Goal: Task Accomplishment & Management: Manage account settings

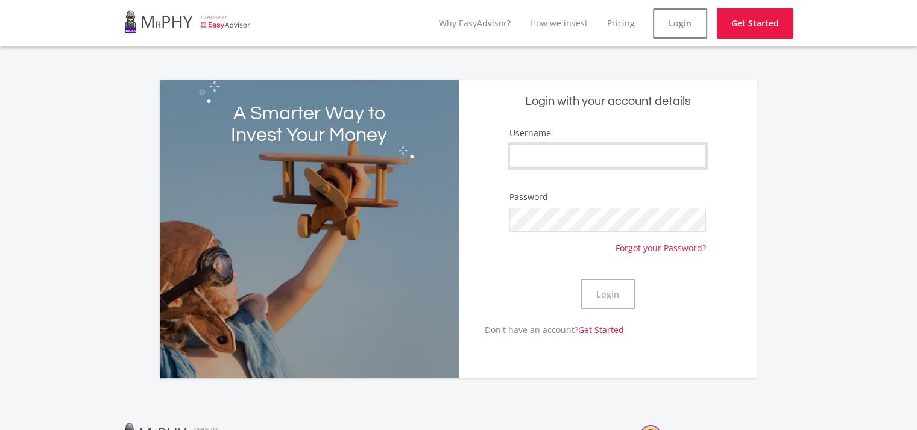
type input "mabhedlankosi"
click at [620, 293] on button "Login" at bounding box center [607, 294] width 54 height 30
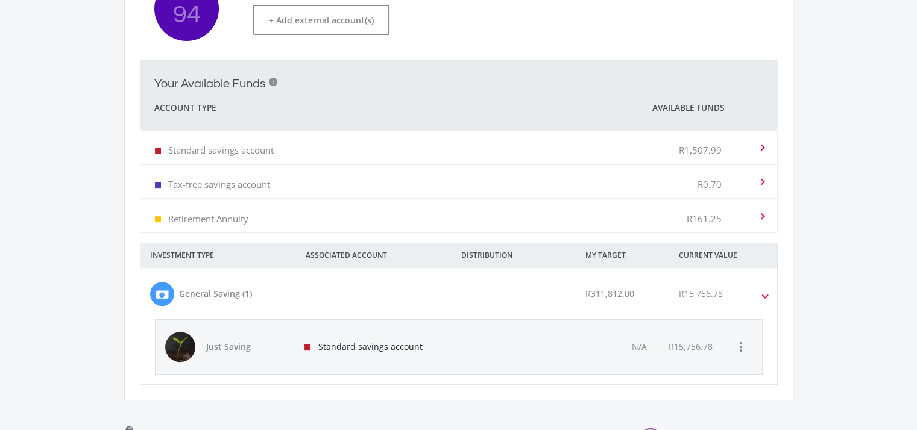
scroll to position [392, 0]
click at [680, 342] on div "R15,756.78" at bounding box center [690, 346] width 44 height 12
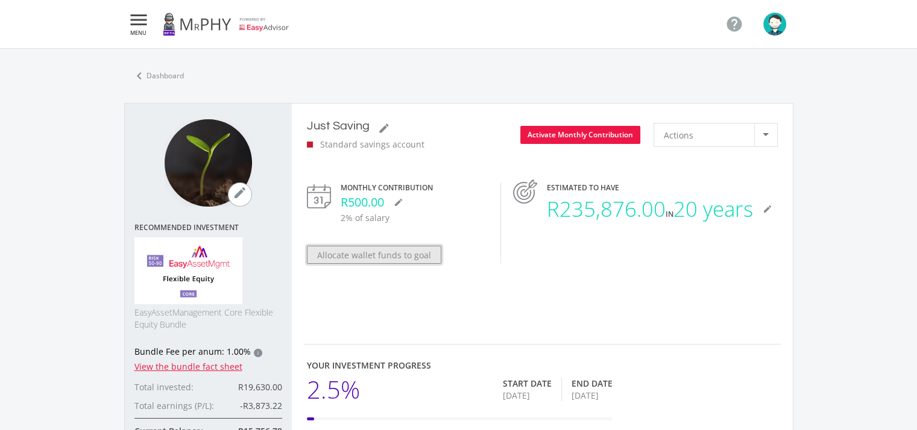
click at [383, 259] on button "Allocate wallet funds to goal" at bounding box center [374, 255] width 134 height 18
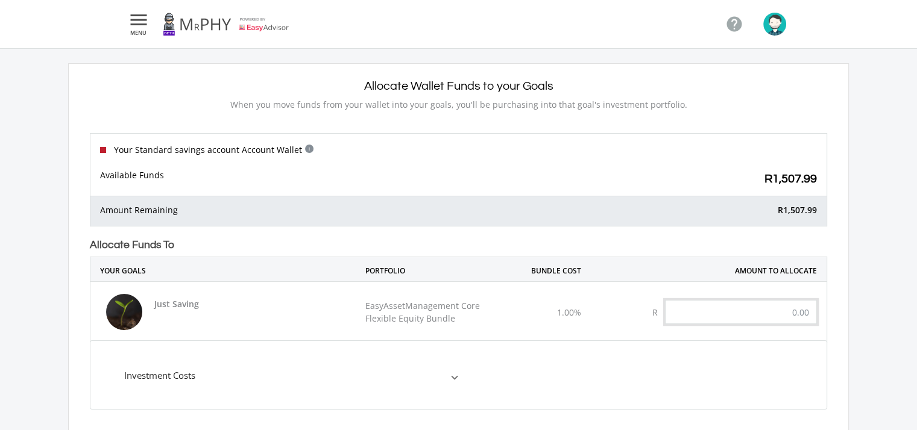
click at [762, 321] on input "text" at bounding box center [741, 312] width 152 height 24
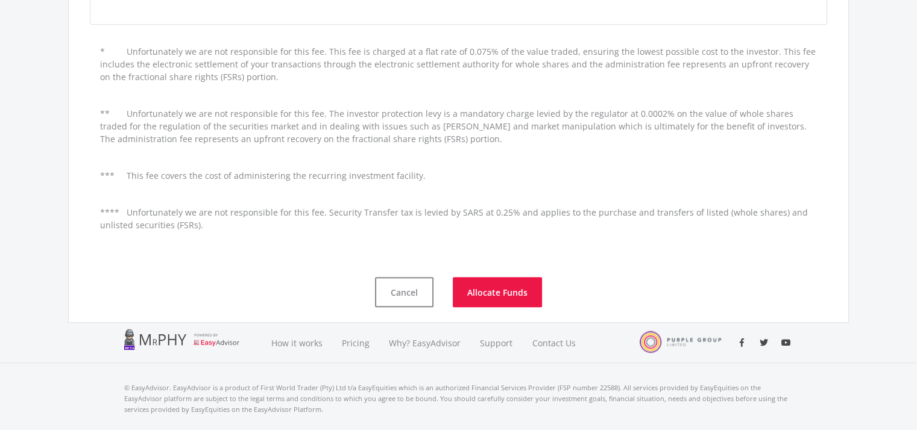
scroll to position [391, 0]
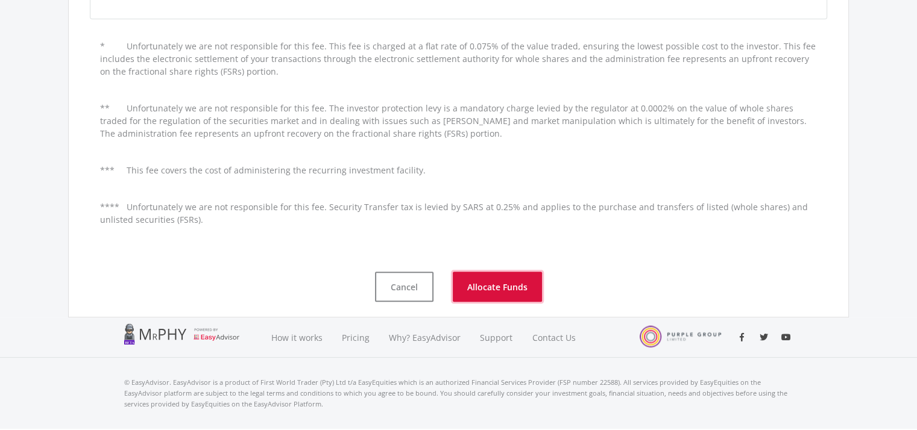
type input "1,507.00"
click at [483, 283] on button "Allocate Funds" at bounding box center [497, 287] width 89 height 30
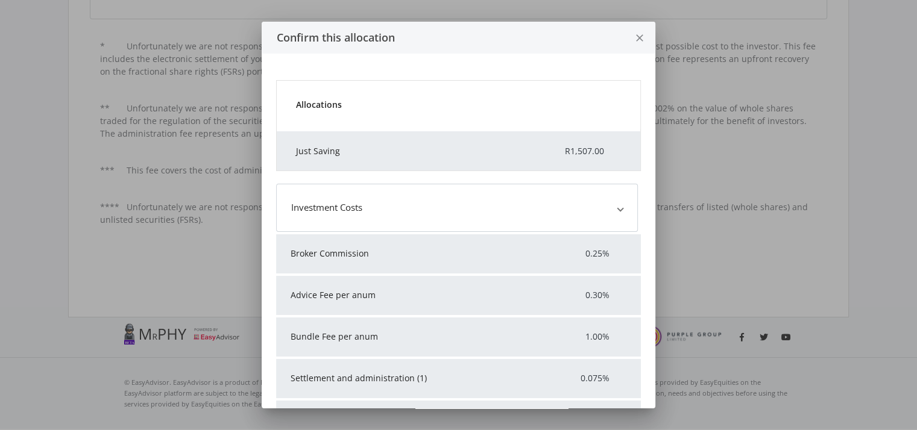
scroll to position [0, 0]
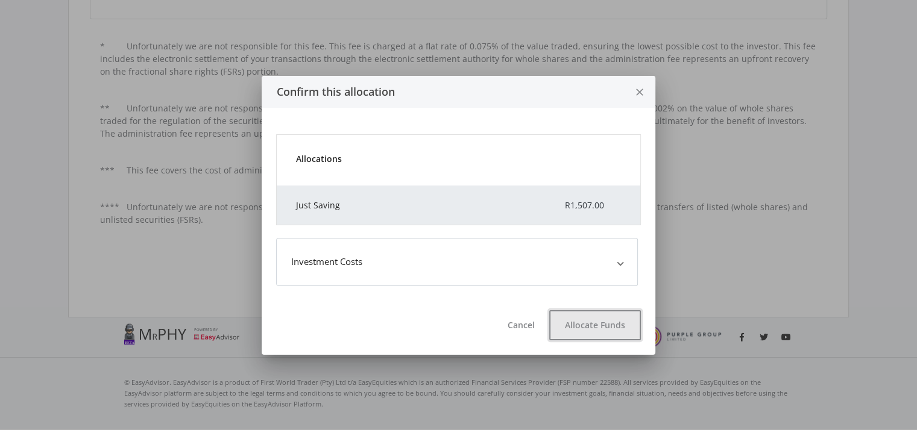
click at [593, 321] on button "Allocate Funds" at bounding box center [595, 325] width 92 height 30
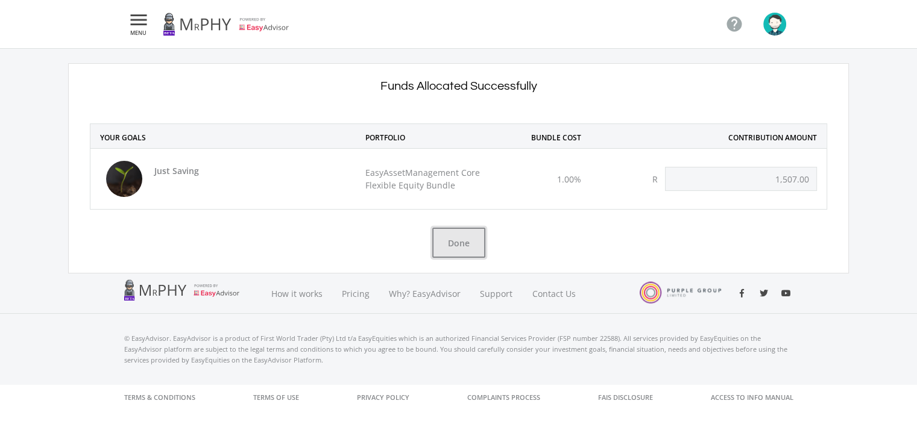
click at [435, 240] on button "Done" at bounding box center [458, 243] width 53 height 30
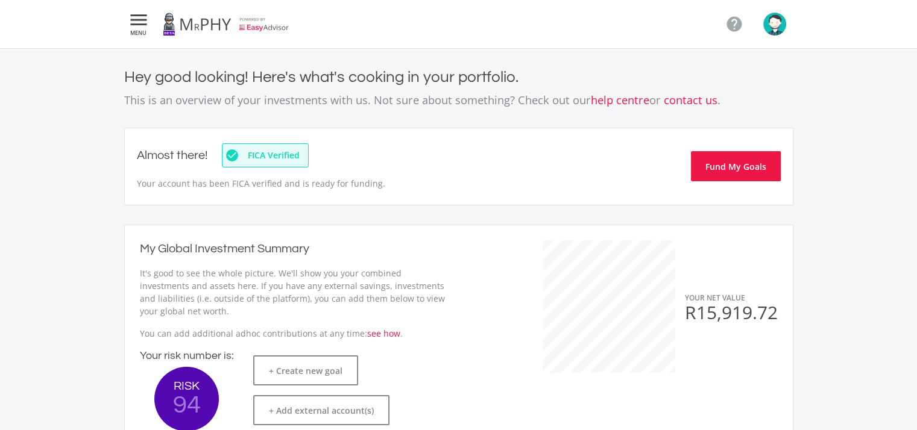
click at [777, 31] on img "button" at bounding box center [774, 24] width 23 height 23
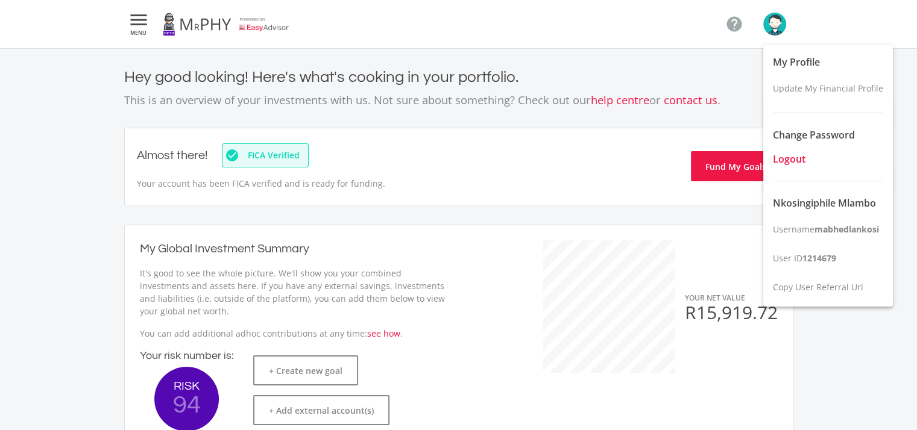
click at [787, 162] on span "Logout" at bounding box center [789, 158] width 33 height 13
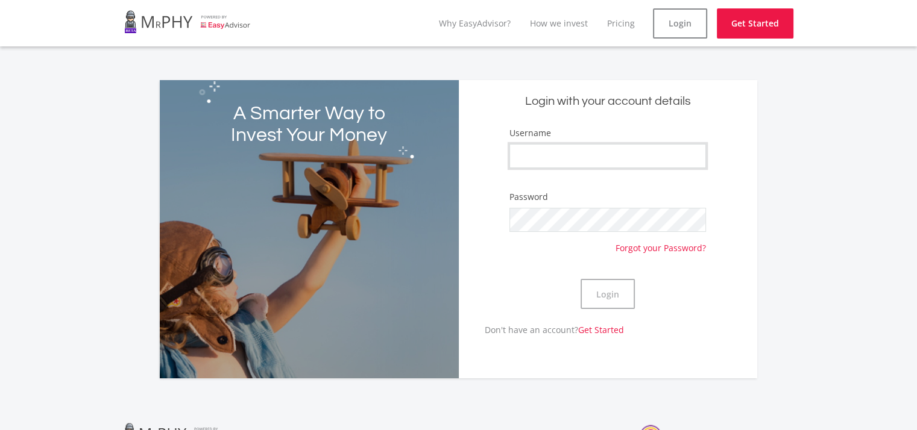
type input "mabhedlankosi"
